Goal: Check status: Check status

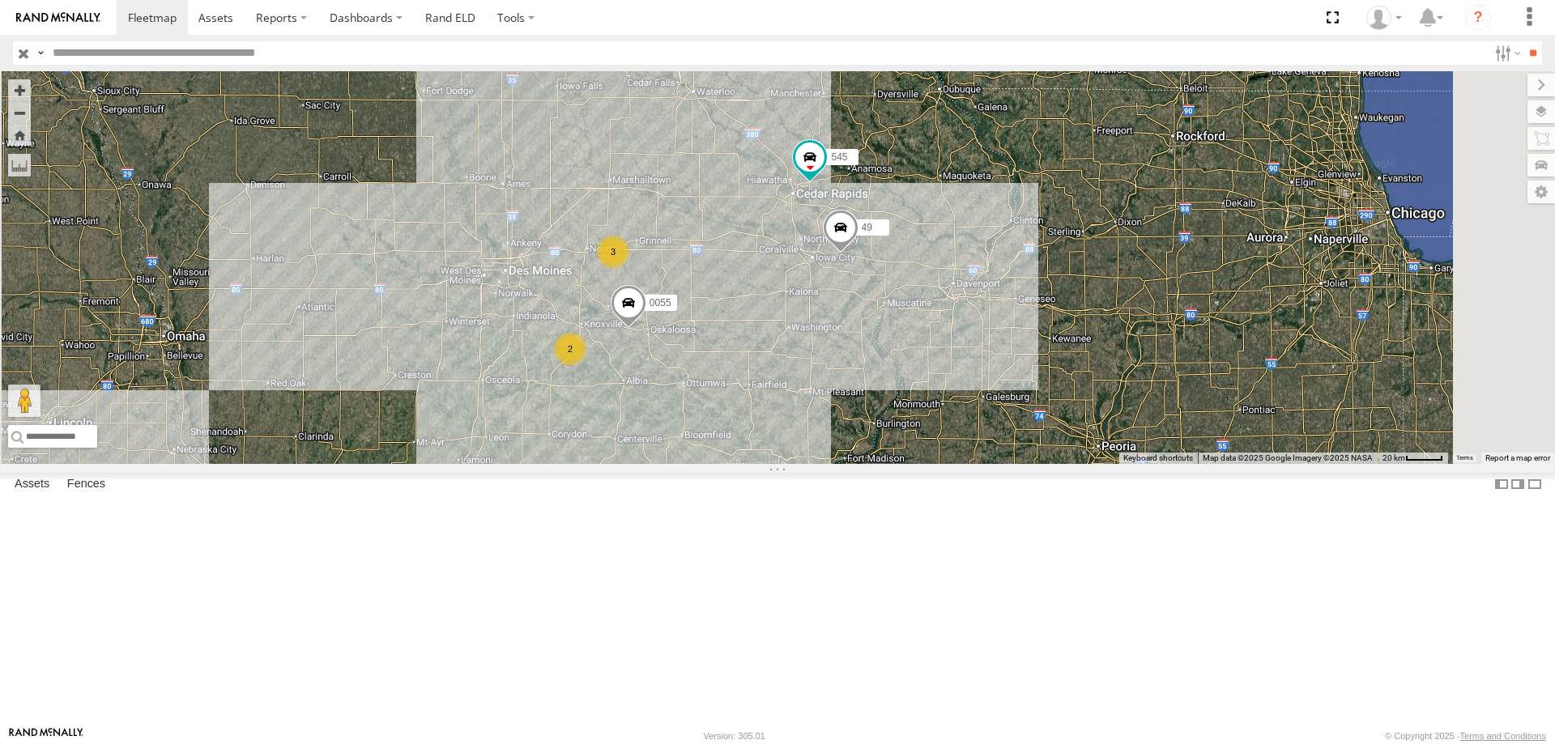
drag, startPoint x: 987, startPoint y: 353, endPoint x: 979, endPoint y: 360, distance: 10.4
click at [979, 360] on div "545 0055 49 3 2" at bounding box center [777, 267] width 1555 height 393
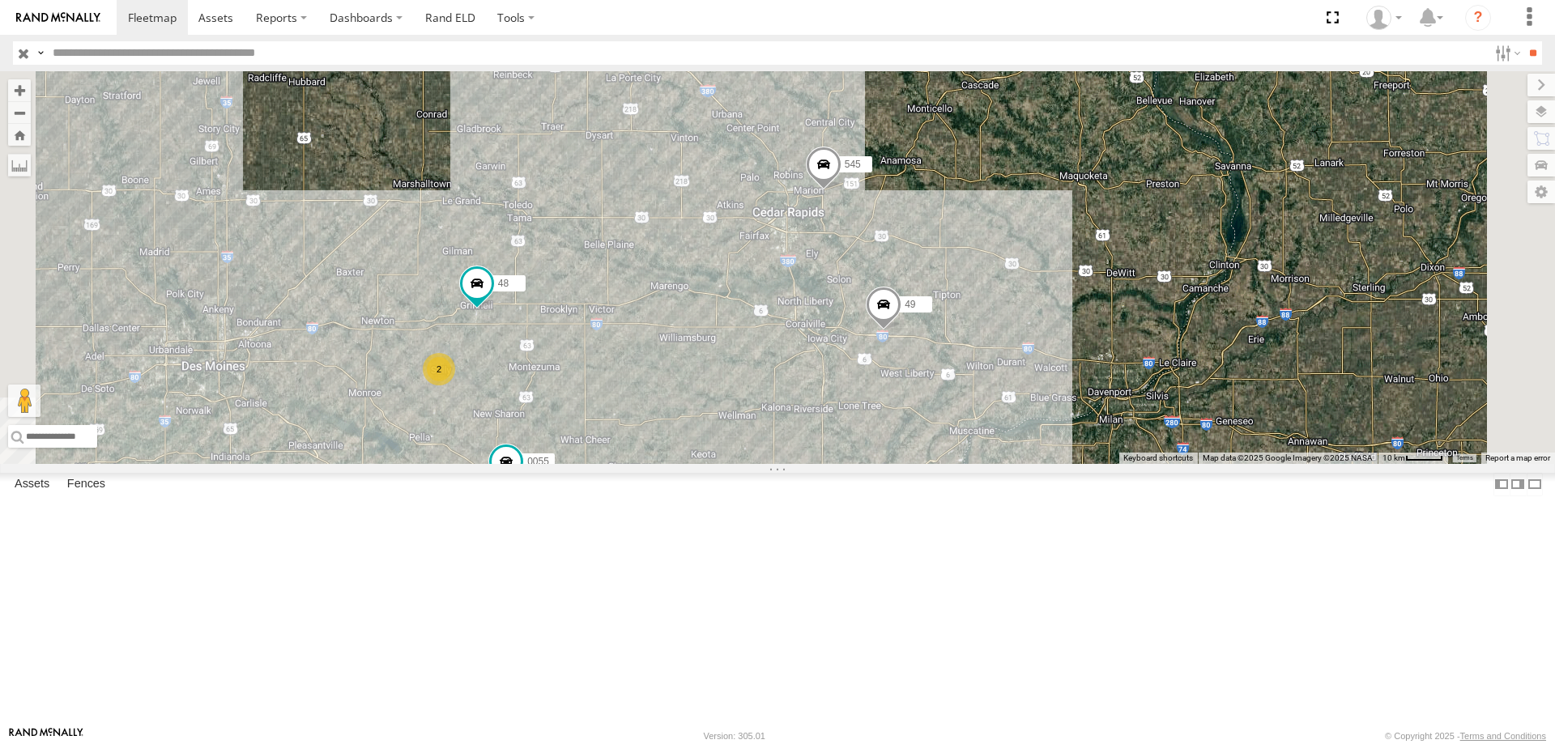
drag, startPoint x: 1076, startPoint y: 493, endPoint x: 1056, endPoint y: 488, distance: 20.8
click at [1056, 464] on div "545 0055 48 49 2 2" at bounding box center [777, 267] width 1555 height 393
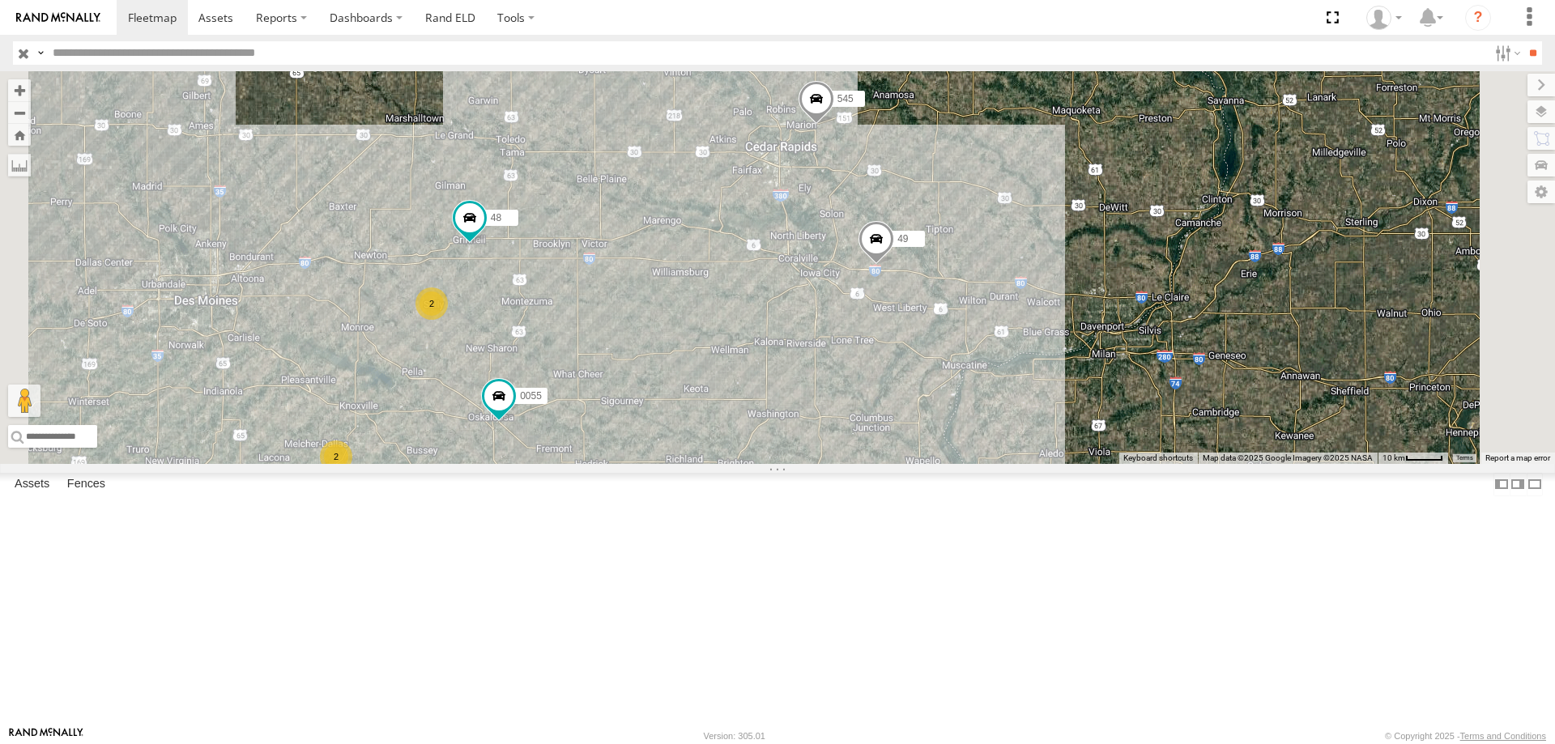
drag, startPoint x: 921, startPoint y: 495, endPoint x: 859, endPoint y: 382, distance: 128.7
click at [859, 382] on div "545 0055 48 49 2 2" at bounding box center [777, 267] width 1555 height 393
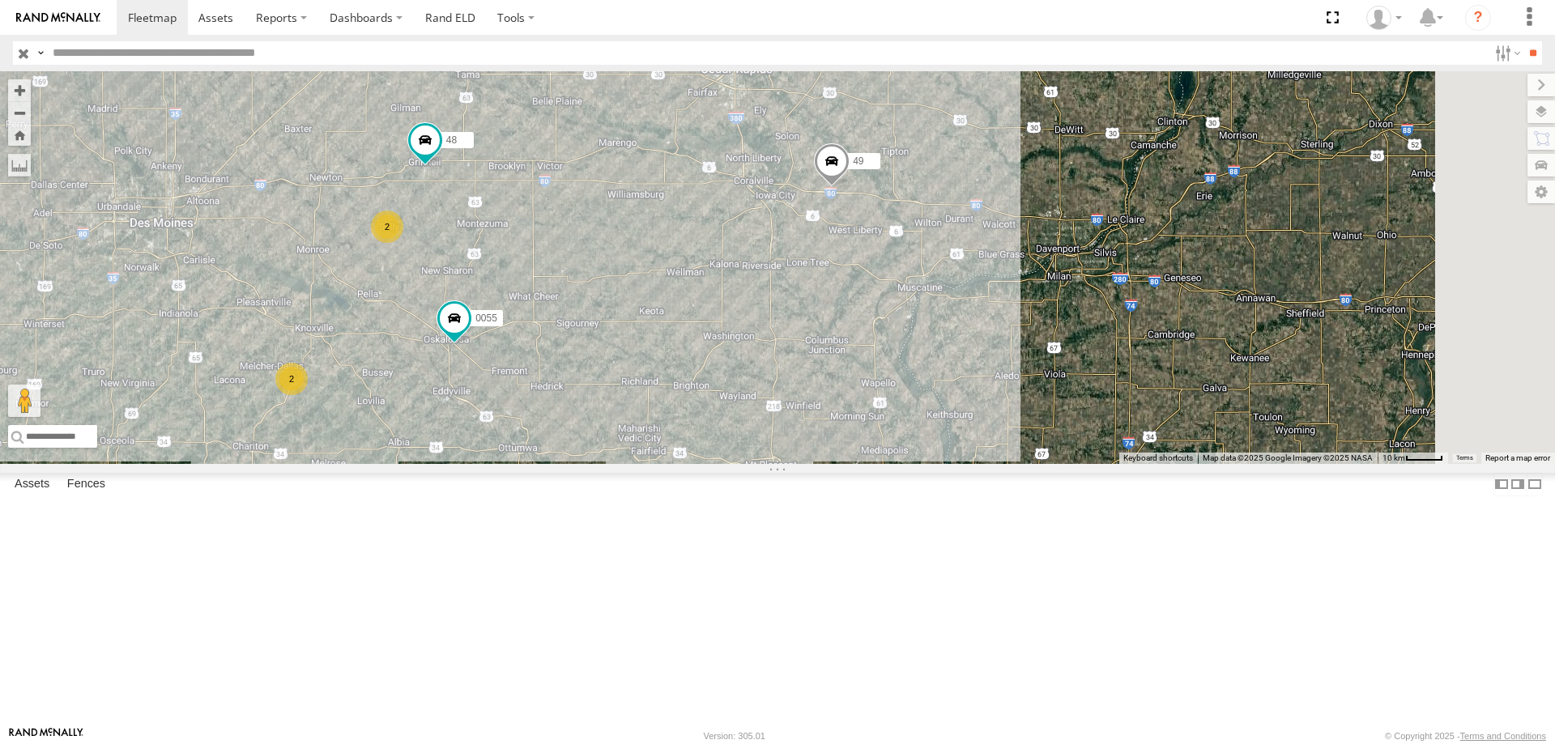
drag, startPoint x: 781, startPoint y: 337, endPoint x: 825, endPoint y: 385, distance: 65.3
click at [816, 382] on div "545 0055 48 49 2 2" at bounding box center [777, 267] width 1555 height 393
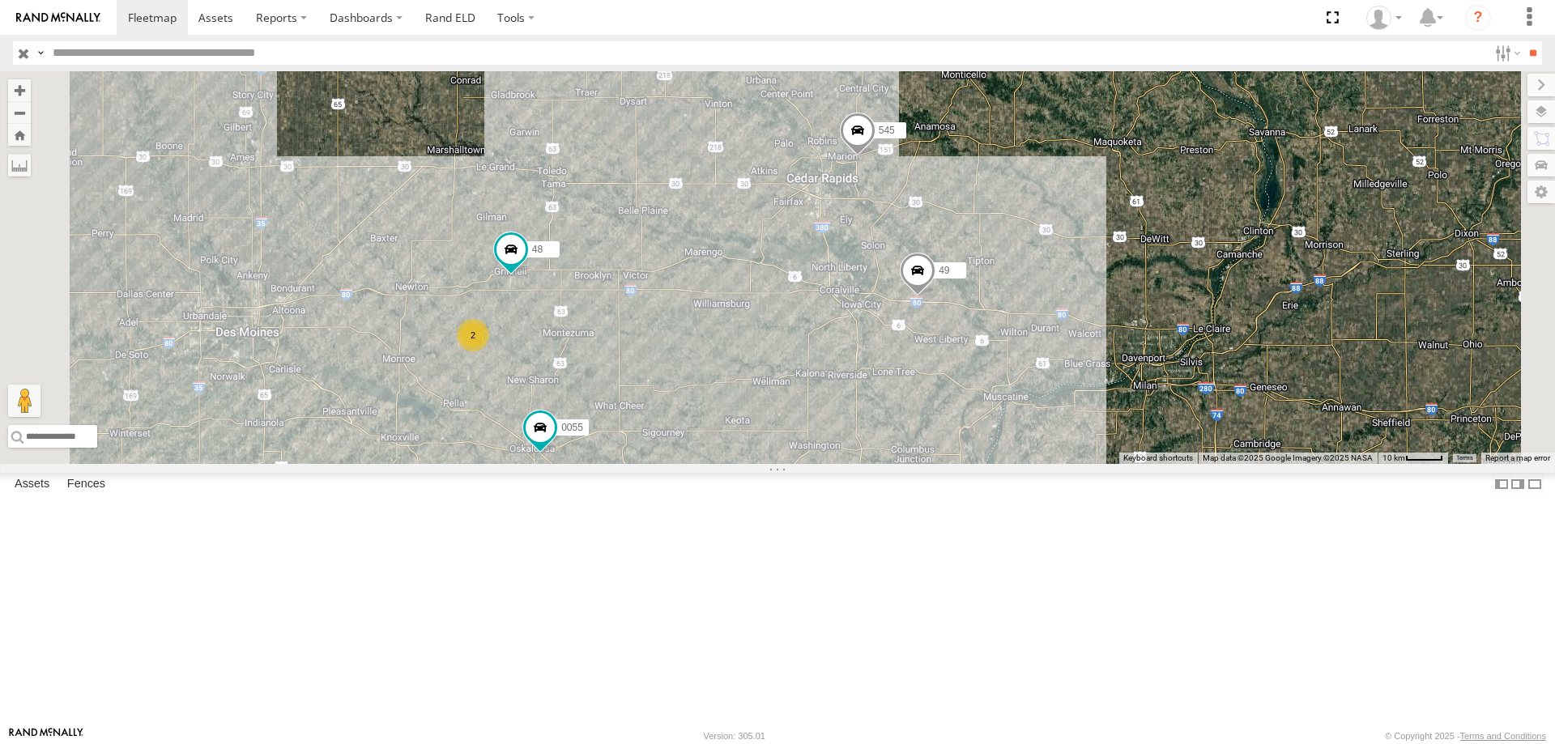
drag, startPoint x: 1092, startPoint y: 337, endPoint x: 1139, endPoint y: 343, distance: 47.4
click at [1148, 335] on div "545 0055 48 49 2 2" at bounding box center [777, 267] width 1555 height 393
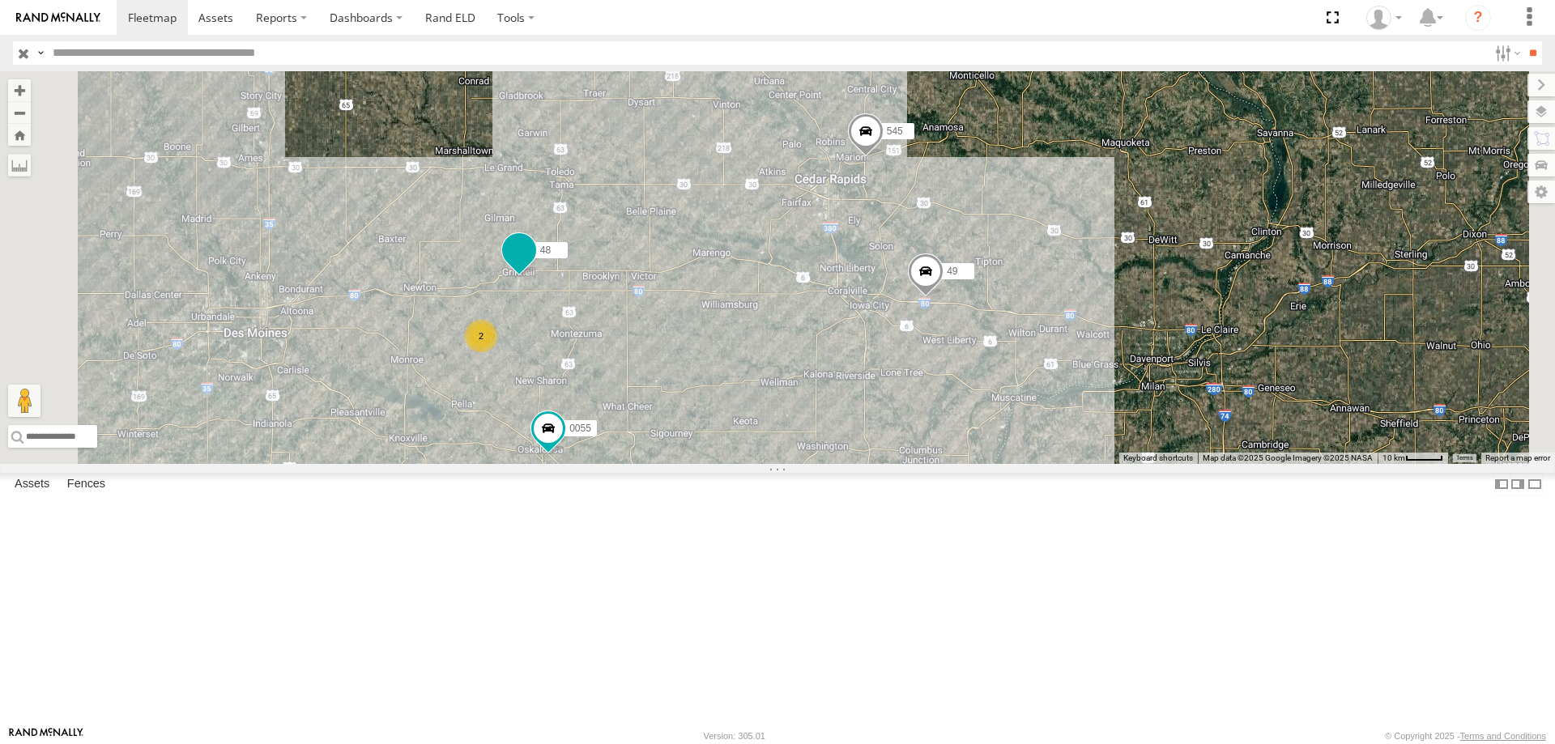
click at [534, 264] on span at bounding box center [519, 249] width 29 height 29
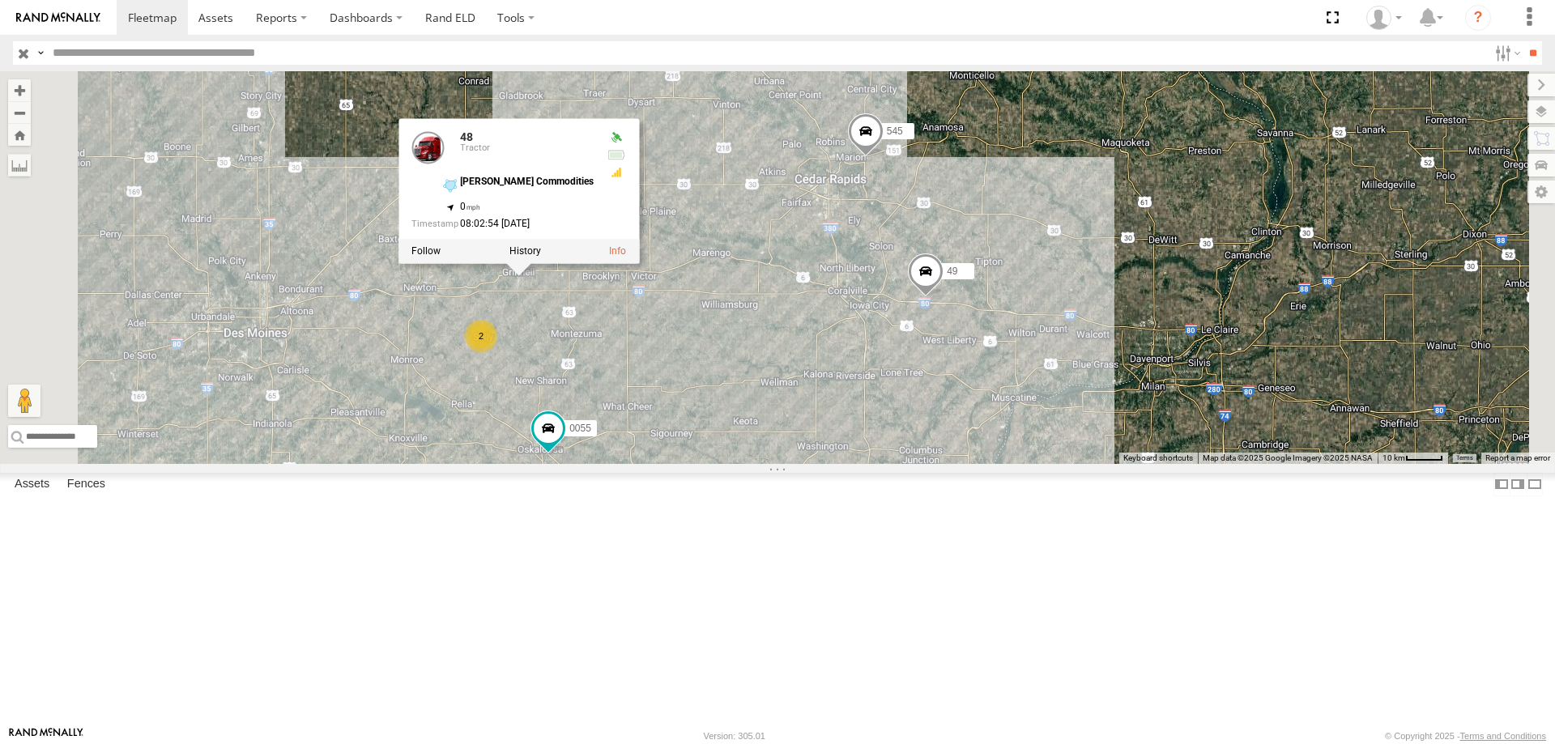
click at [995, 362] on div "545 0055 48 49 2 2 48 Tractor [PERSON_NAME] Commodities 41.73311 , -92.72231 0 …" at bounding box center [777, 267] width 1555 height 393
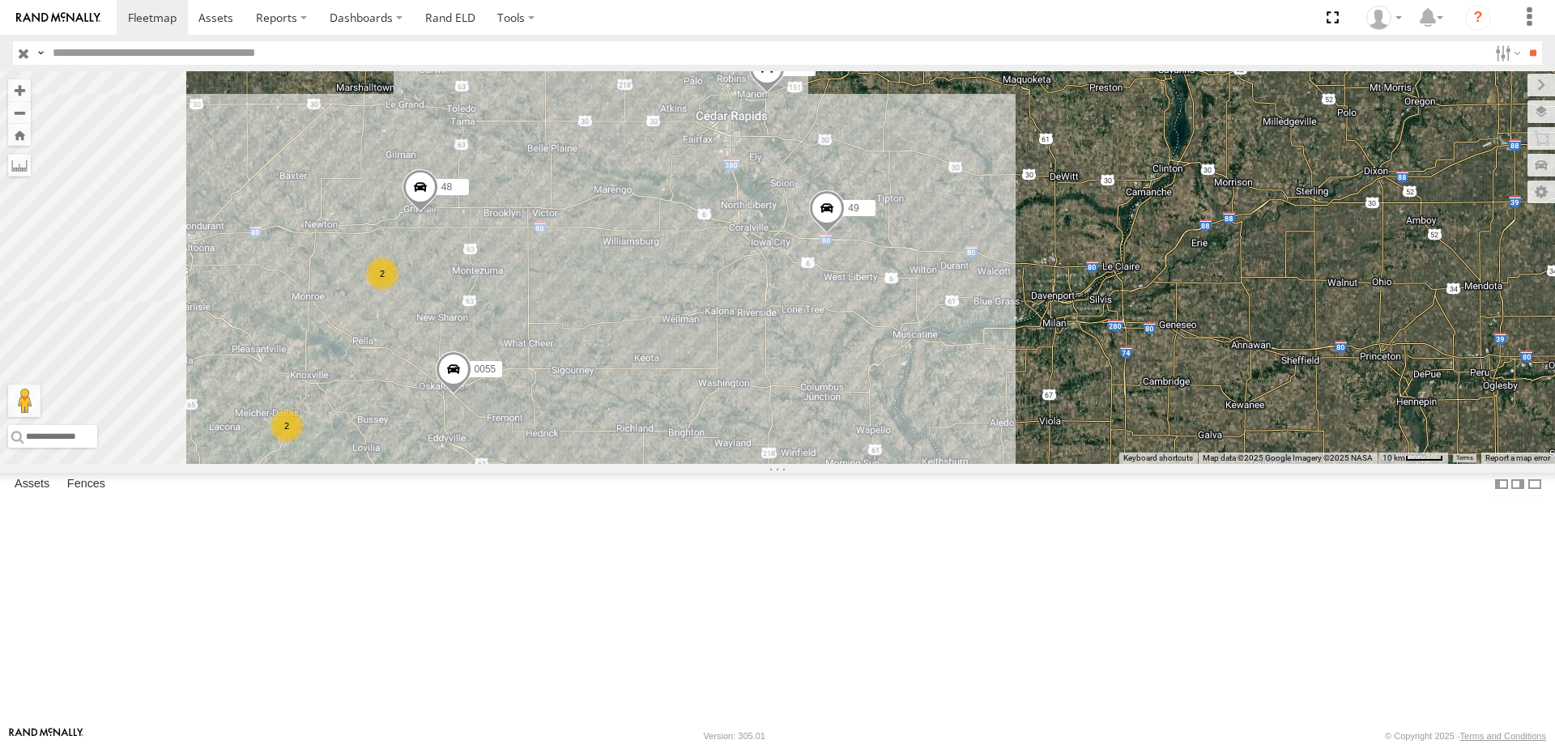
drag, startPoint x: 755, startPoint y: 316, endPoint x: 843, endPoint y: 369, distance: 103.2
click at [843, 369] on div "545 0055 48 49 2 2" at bounding box center [777, 267] width 1555 height 393
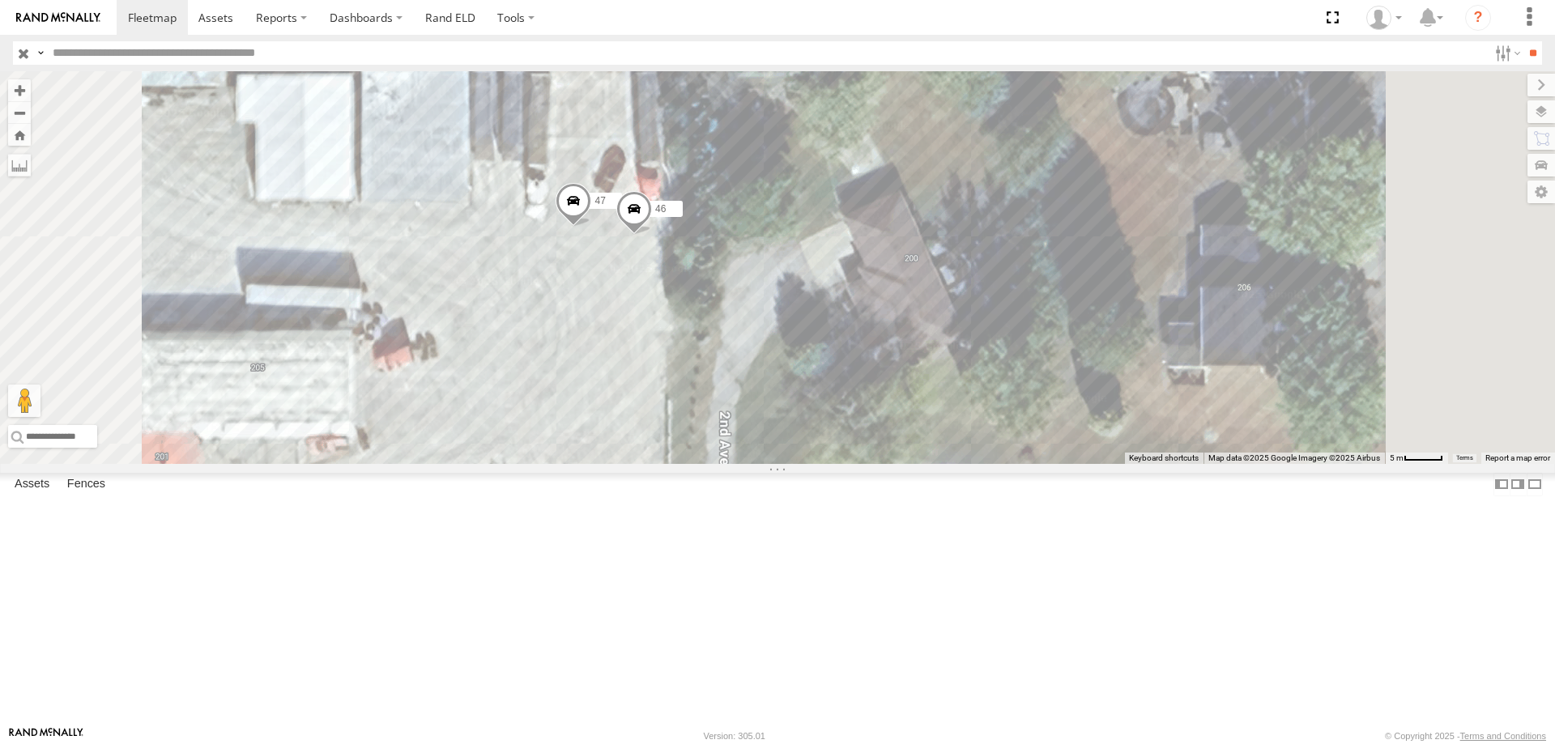
click at [591, 227] on span at bounding box center [574, 205] width 36 height 44
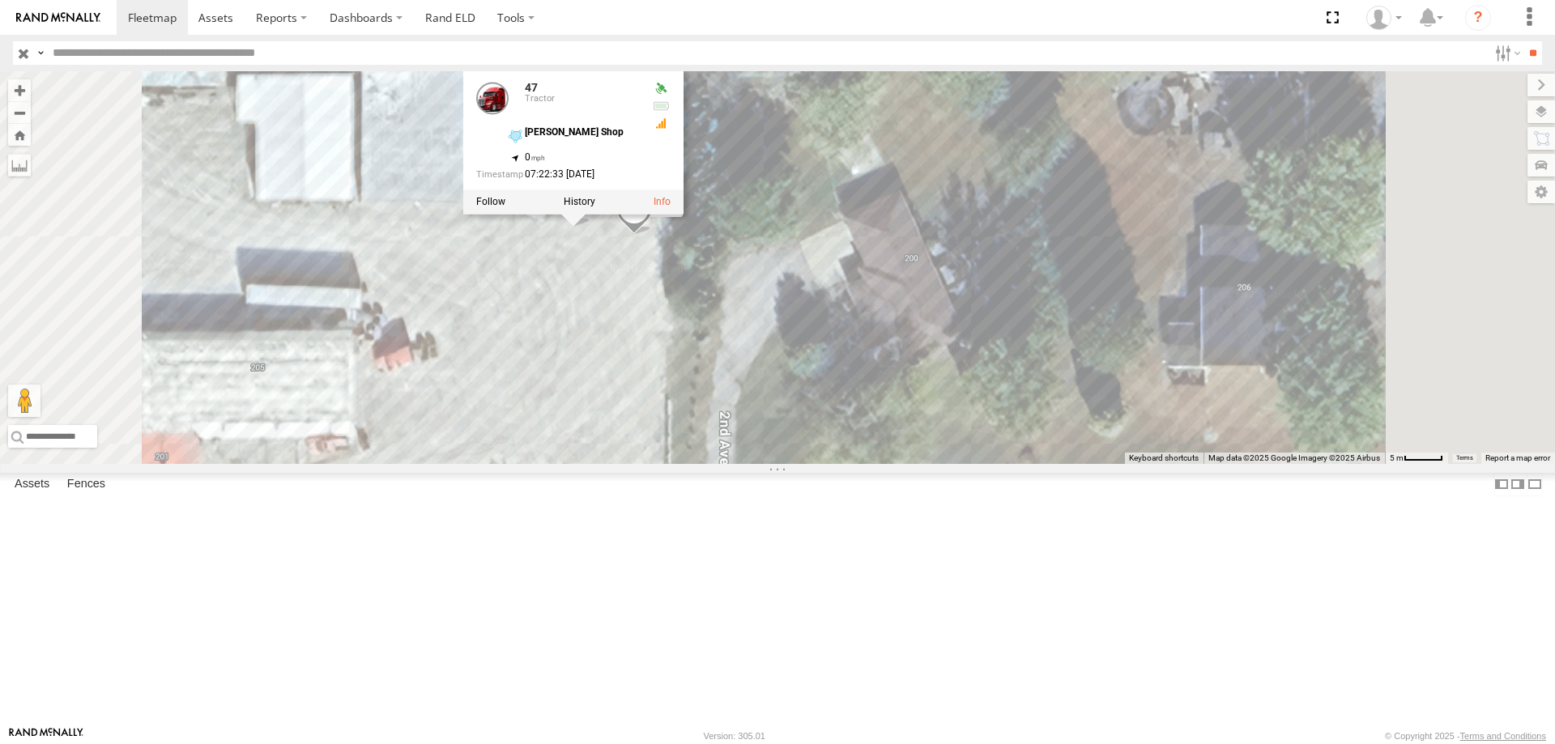
click at [1021, 351] on div "545 0055 48 49 47 46 47 Tractor [PERSON_NAME] Shop 41.57951 , -92.85264 0 07:22…" at bounding box center [777, 267] width 1555 height 393
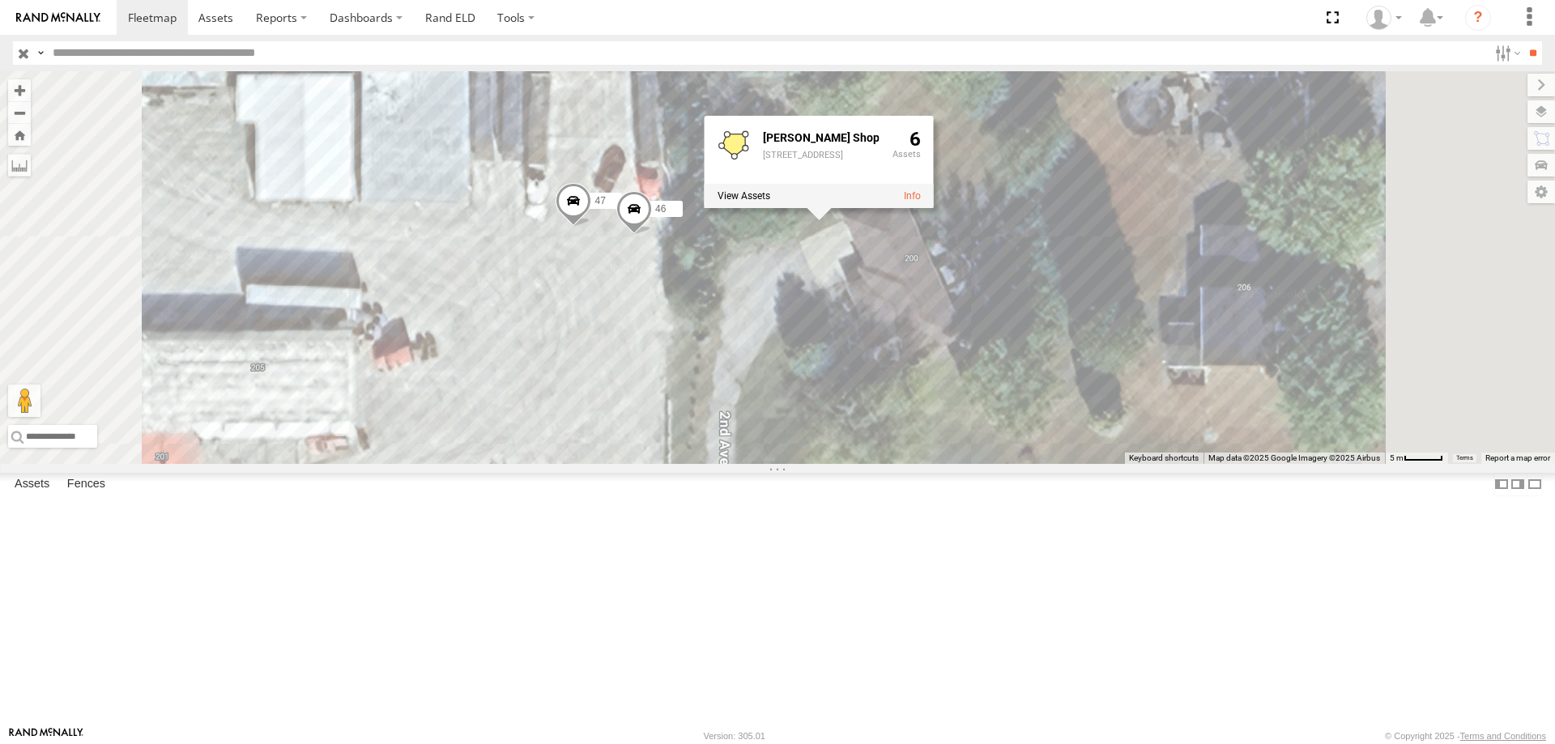
click at [1088, 464] on div "545 0055 48 49 47 46 [PERSON_NAME] Shop [STREET_ADDRESS]" at bounding box center [777, 267] width 1555 height 393
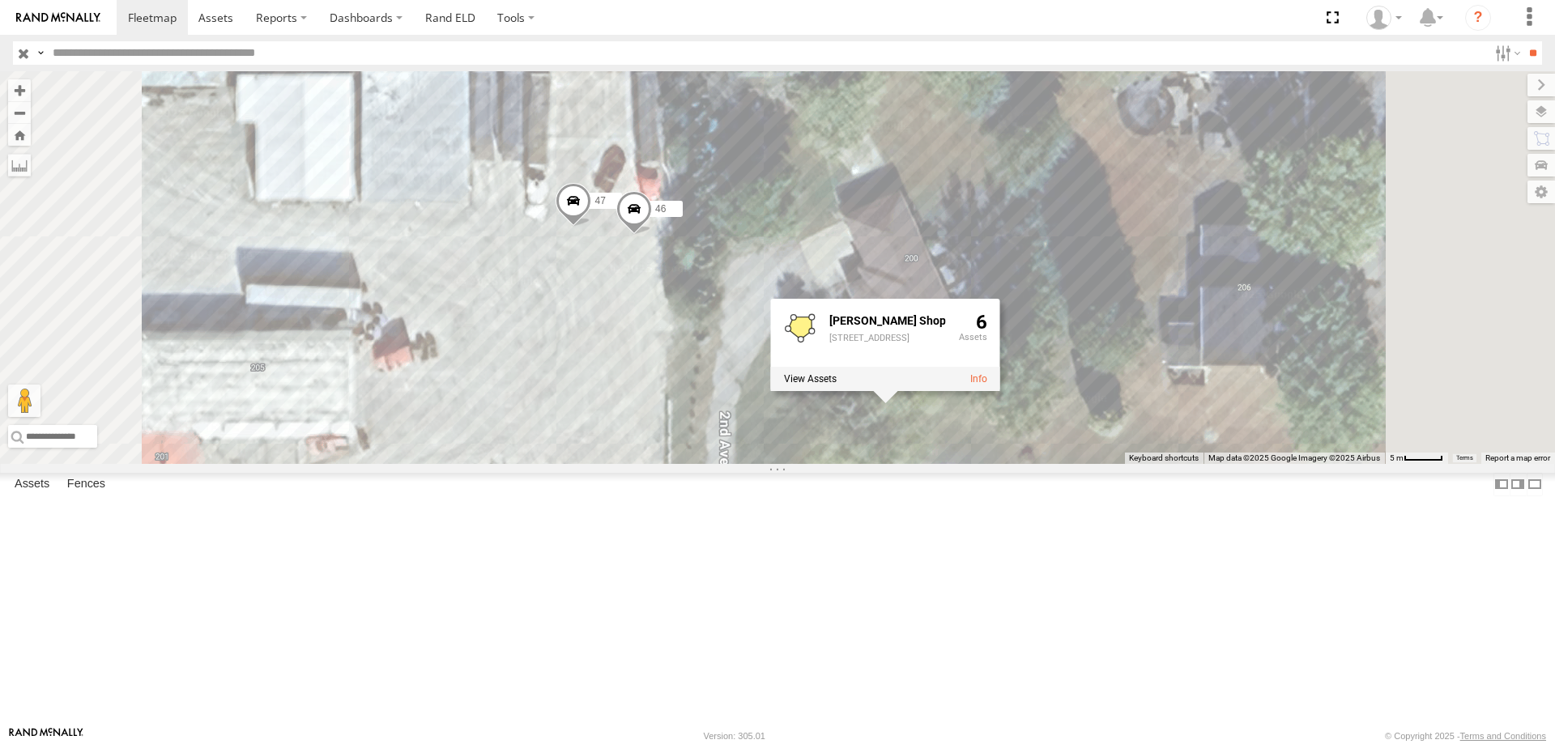
click at [591, 227] on span at bounding box center [574, 205] width 36 height 44
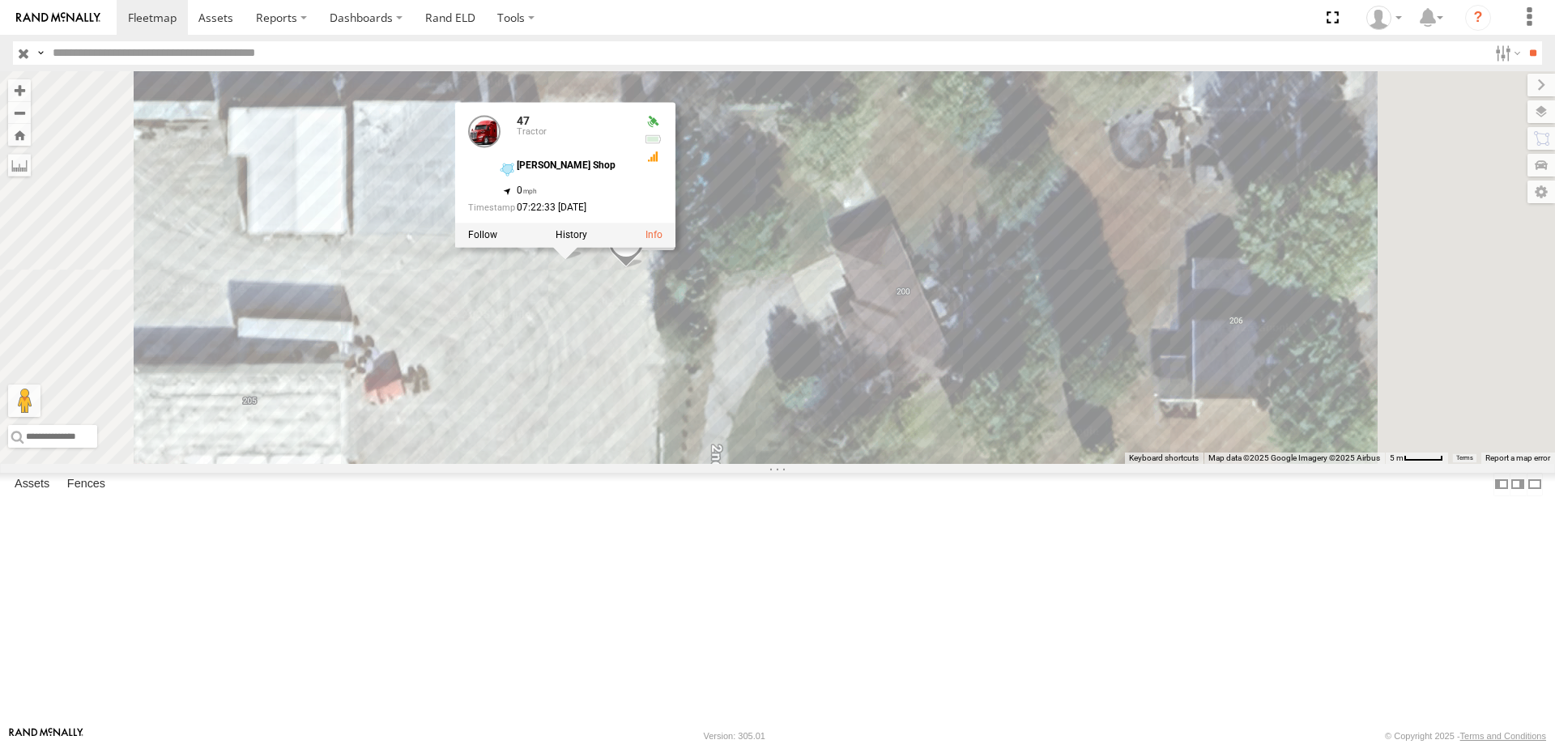
drag, startPoint x: 741, startPoint y: 359, endPoint x: 732, endPoint y: 396, distance: 38.3
click at [732, 396] on div "545 0055 48 49 47 46 47 Tractor [PERSON_NAME] Shop 41.57951 , -92.85264 0 07:22…" at bounding box center [777, 267] width 1555 height 393
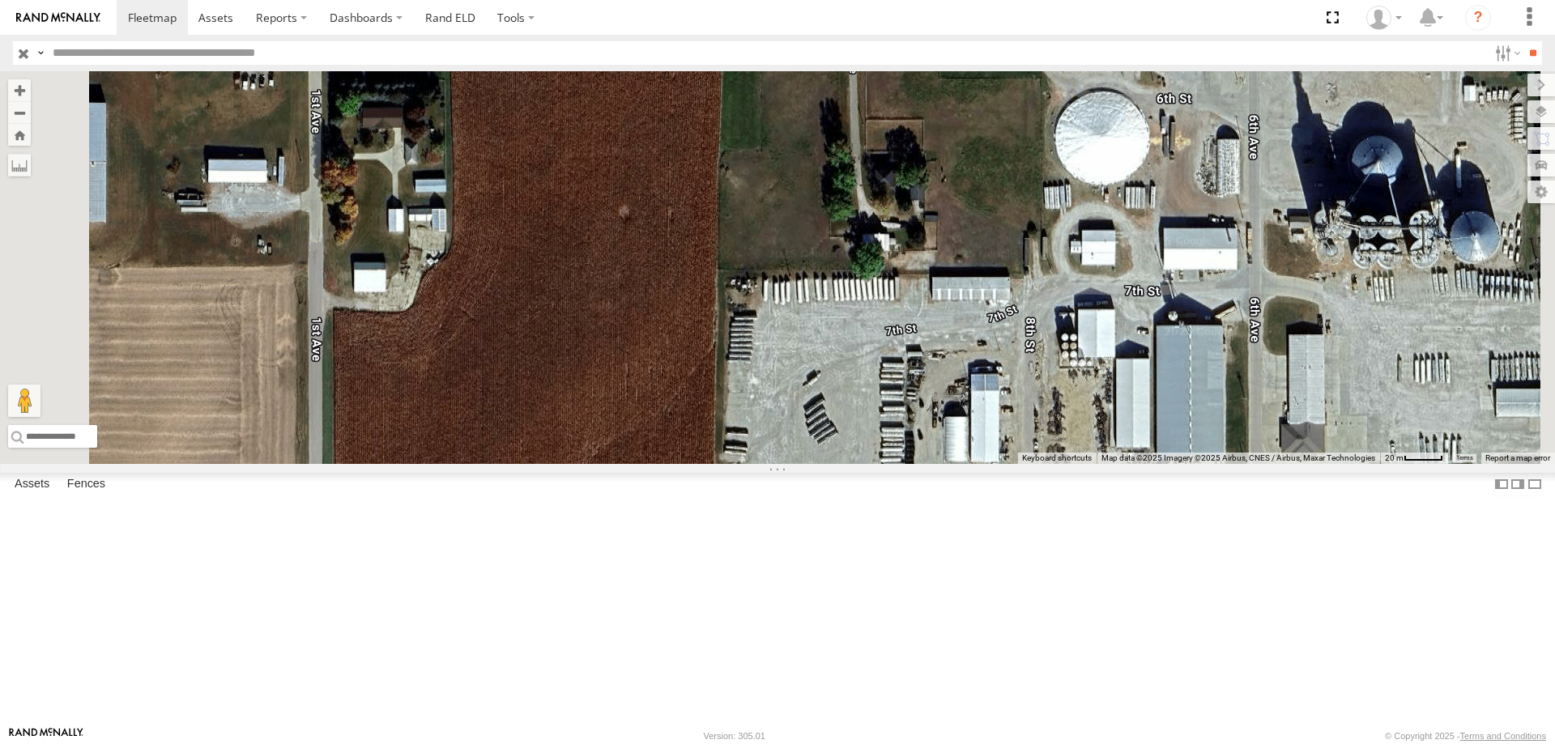
drag, startPoint x: 781, startPoint y: 442, endPoint x: 830, endPoint y: 360, distance: 96.3
click at [830, 360] on div "545 0055 48 49" at bounding box center [777, 267] width 1555 height 393
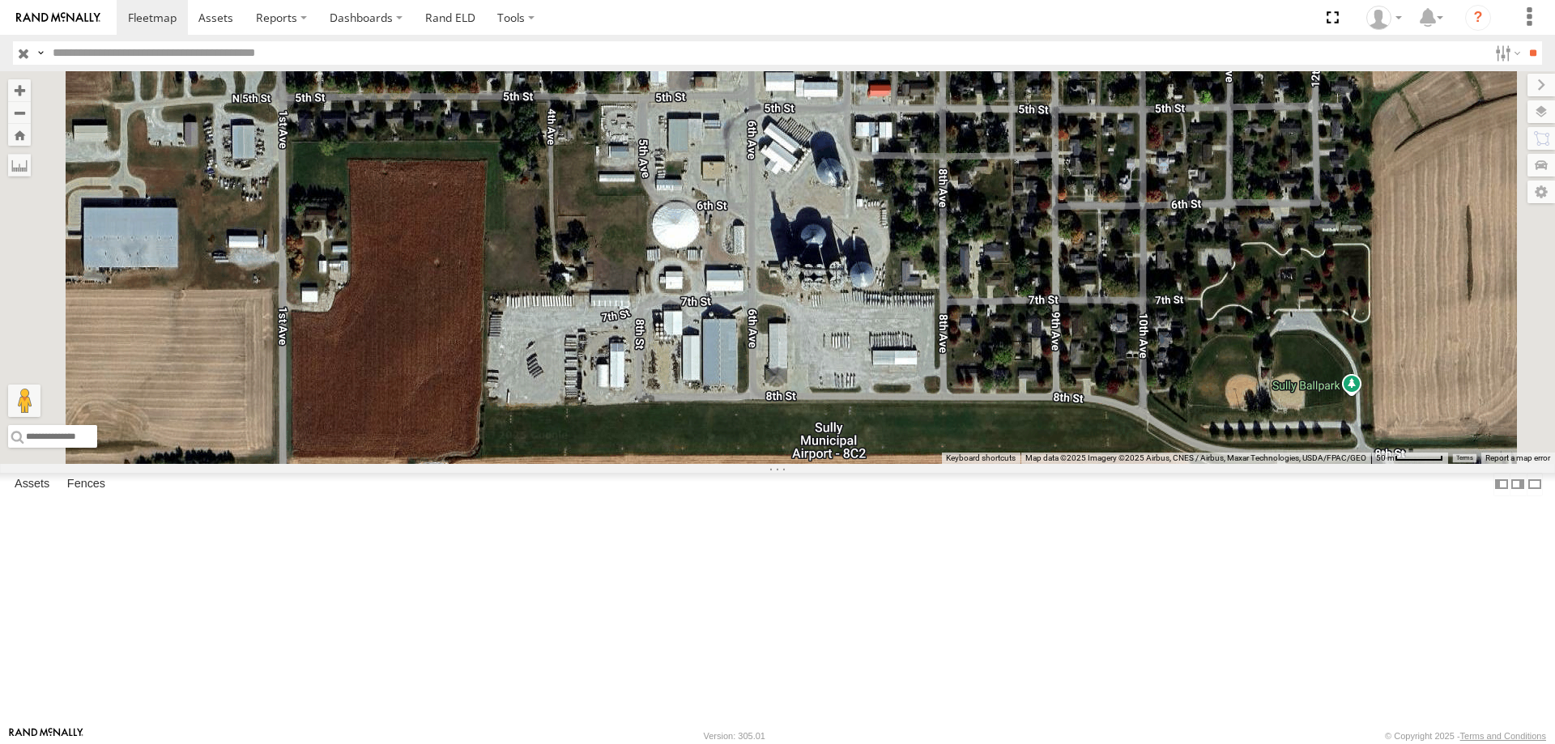
drag, startPoint x: 817, startPoint y: 324, endPoint x: 769, endPoint y: 551, distance: 231.9
click at [769, 464] on div "545 0055 48 49" at bounding box center [777, 267] width 1555 height 393
